Goal: Task Accomplishment & Management: Use online tool/utility

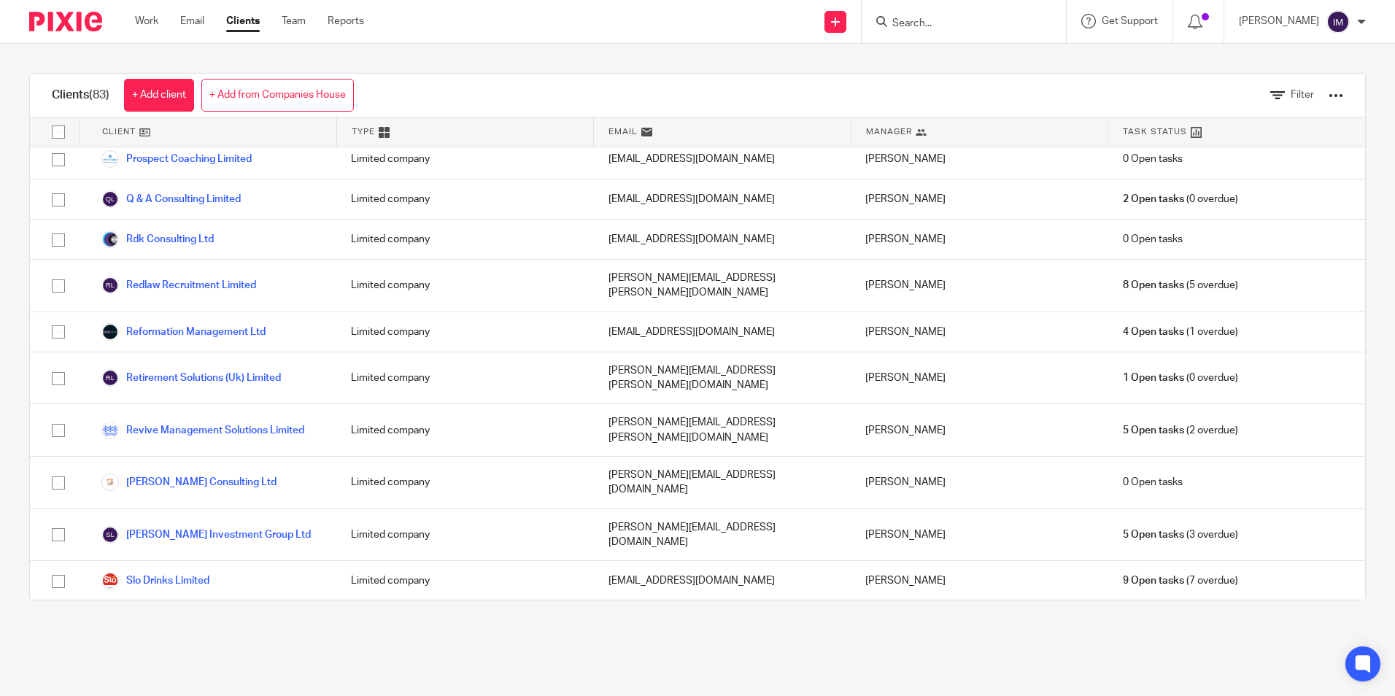
scroll to position [2700, 0]
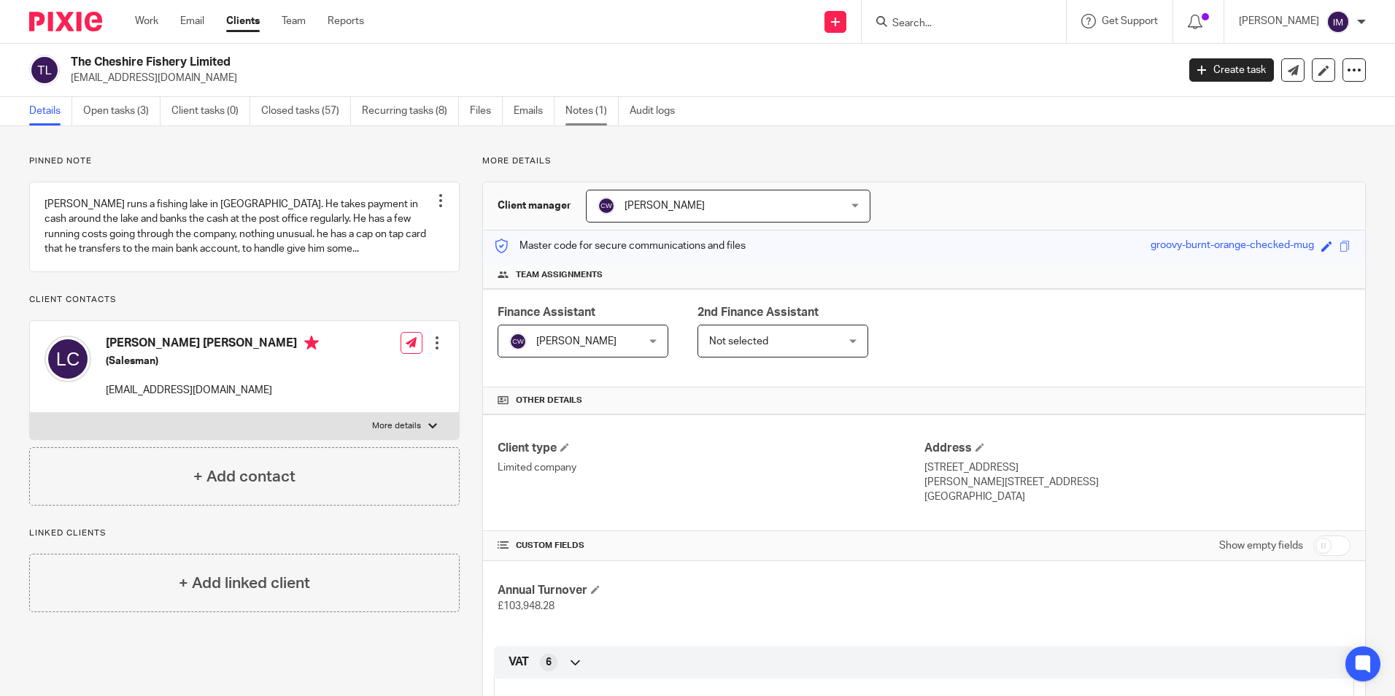
click at [585, 104] on link "Notes (1)" at bounding box center [591, 111] width 53 height 28
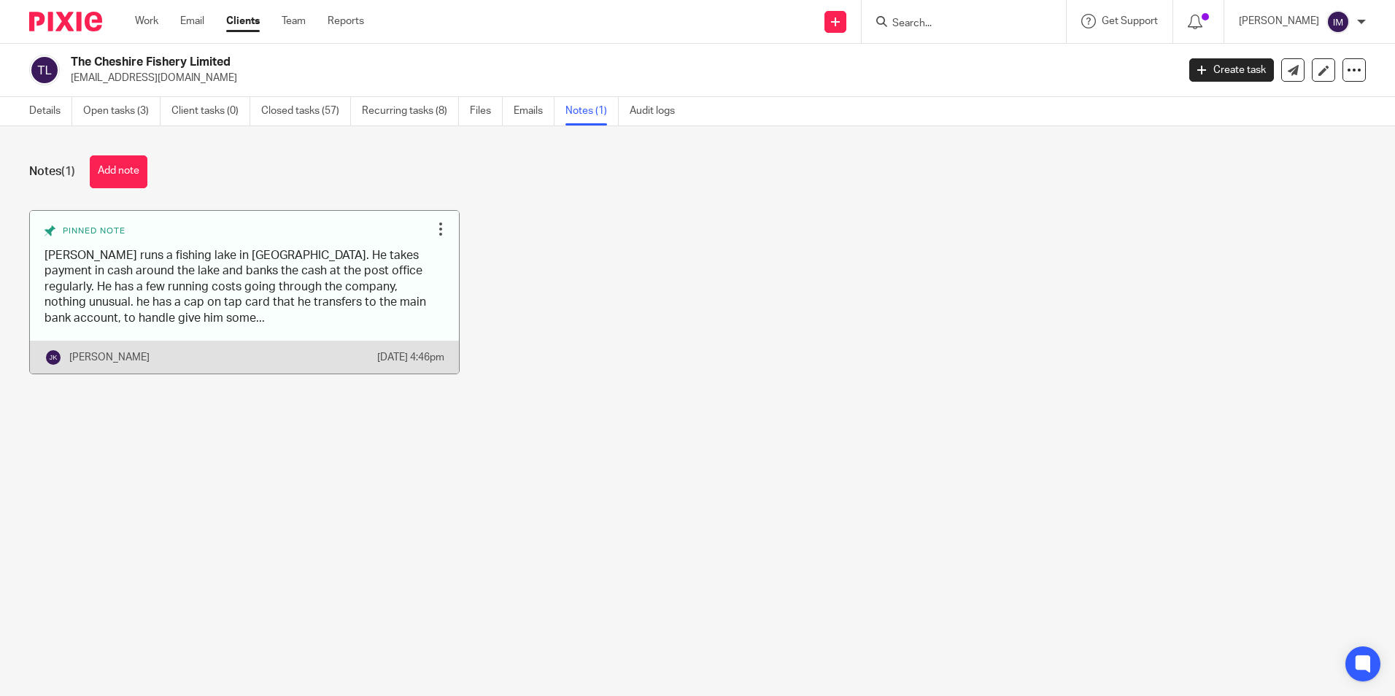
click at [180, 301] on link at bounding box center [244, 292] width 429 height 163
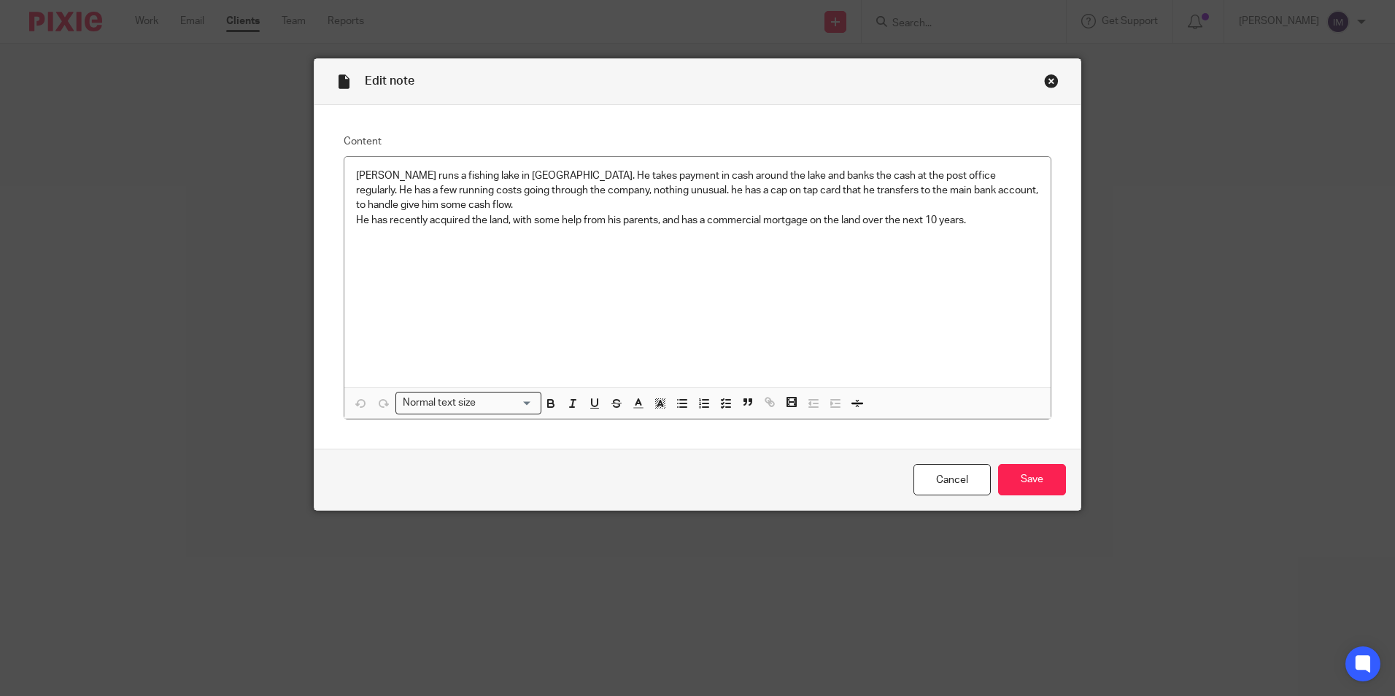
click at [1044, 80] on div "Close this dialog window" at bounding box center [1051, 81] width 15 height 15
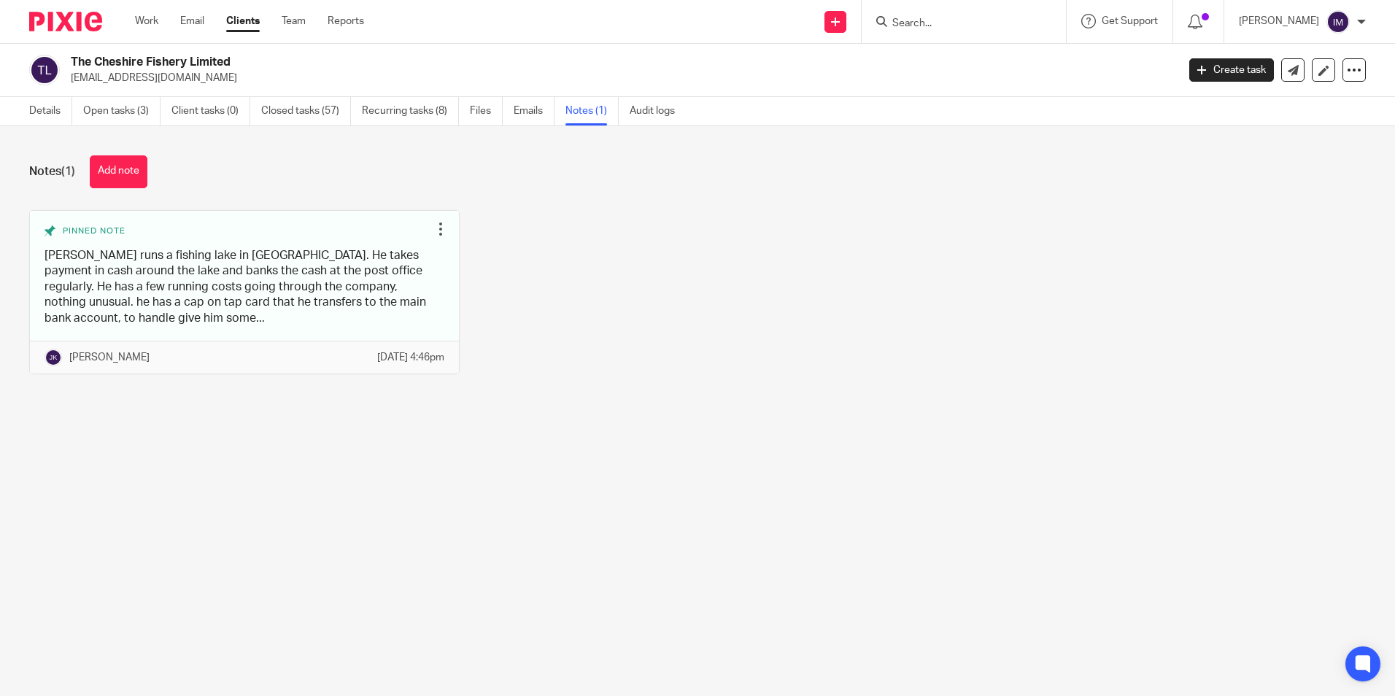
drag, startPoint x: 217, startPoint y: 79, endPoint x: 71, endPoint y: 84, distance: 146.0
click at [71, 84] on p "[EMAIL_ADDRESS][DOMAIN_NAME]" at bounding box center [619, 78] width 1097 height 15
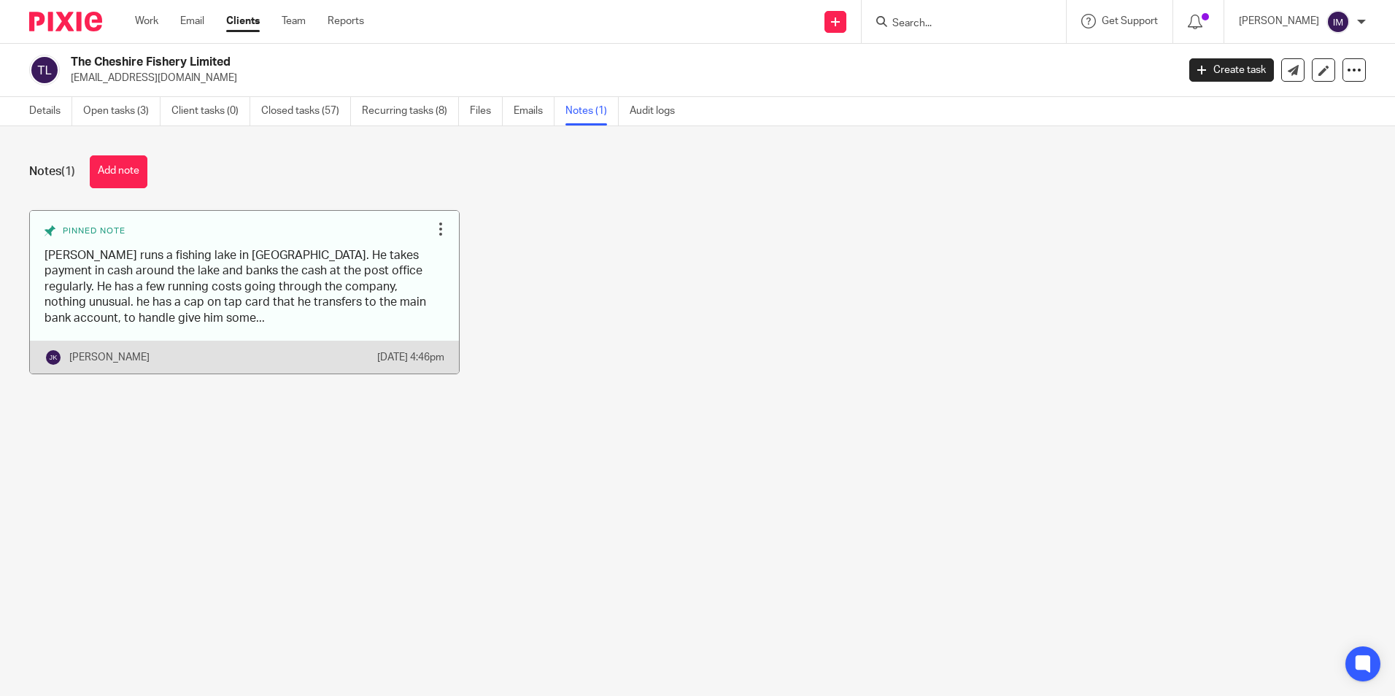
copy p "[EMAIL_ADDRESS][DOMAIN_NAME]"
